Goal: Find specific page/section: Find specific page/section

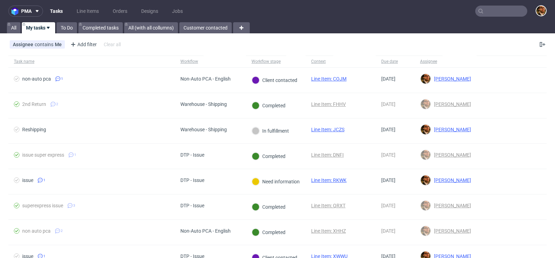
click at [492, 9] on input "text" at bounding box center [501, 11] width 52 height 11
paste input "DEL2637IT"
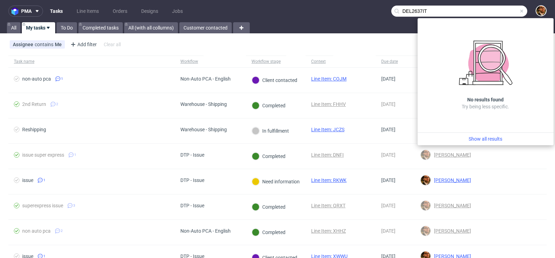
type input "DEL2637IT"
click at [426, 10] on input "DEL2637IT" at bounding box center [459, 11] width 136 height 11
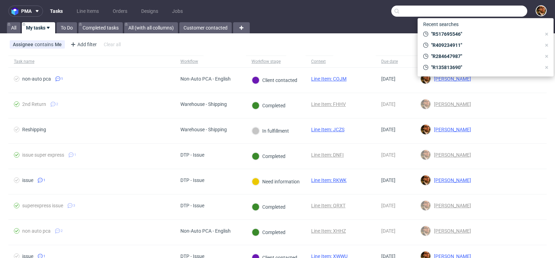
paste input "[EMAIL_ADDRESS][PERSON_NAME][DOMAIN_NAME]"
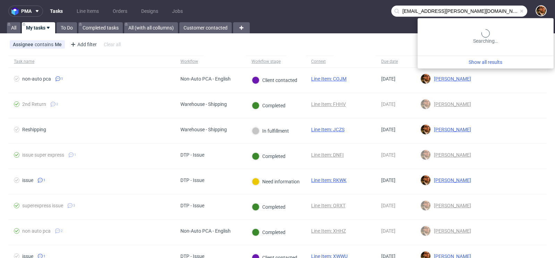
type input "[EMAIL_ADDRESS][PERSON_NAME][DOMAIN_NAME]"
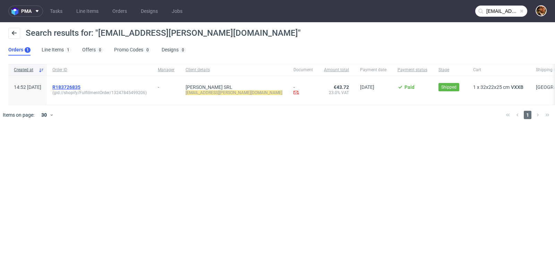
click at [81, 87] on span "R183726835" at bounding box center [66, 87] width 28 height 6
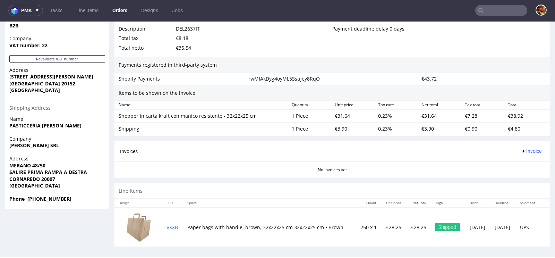
scroll to position [2, 0]
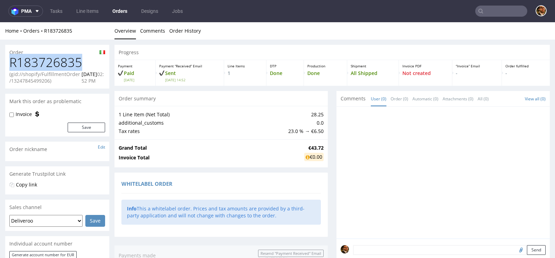
drag, startPoint x: 81, startPoint y: 64, endPoint x: 11, endPoint y: 64, distance: 69.1
click at [11, 64] on h1 "R183726835" at bounding box center [57, 63] width 96 height 14
copy h1 "R183726835"
